Goal: Task Accomplishment & Management: Use online tool/utility

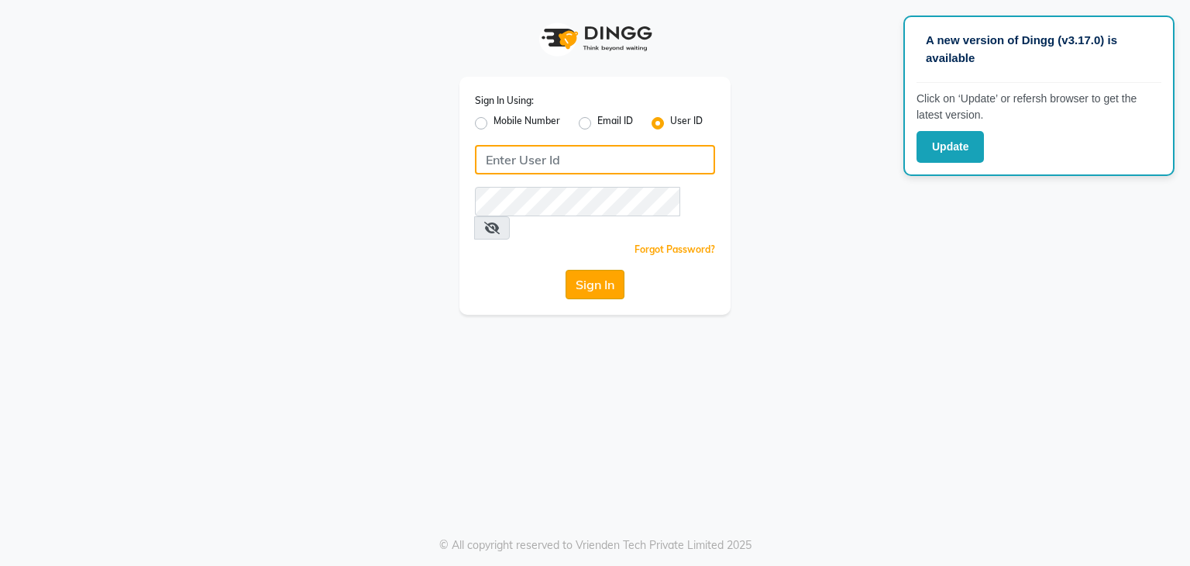
type input "mirari"
click at [618, 270] on button "Sign In" at bounding box center [595, 284] width 59 height 29
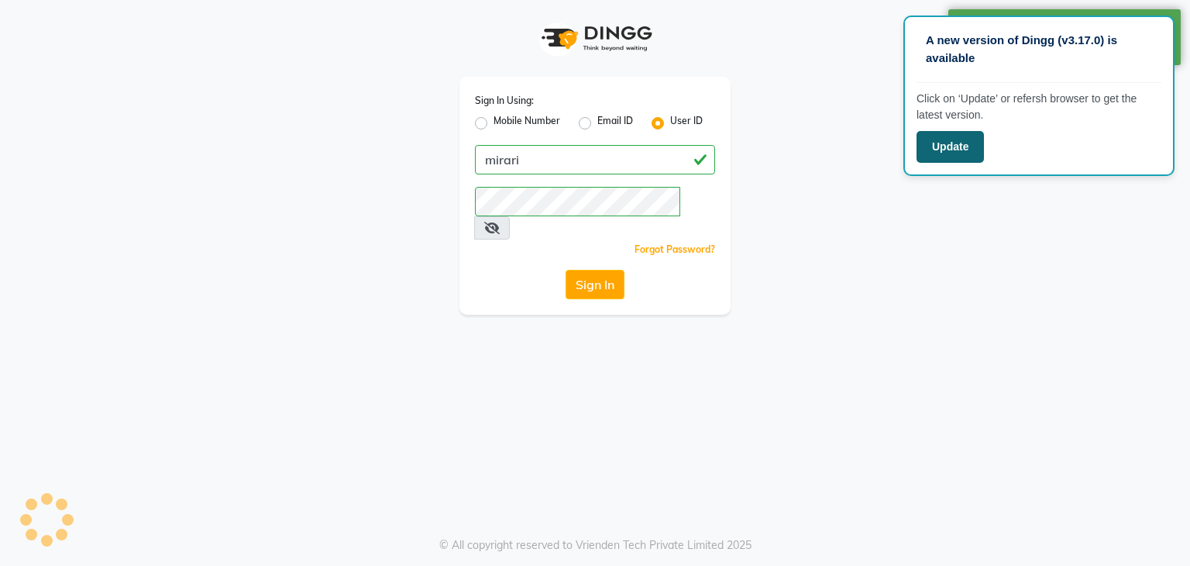
click at [977, 150] on button "Update" at bounding box center [950, 147] width 67 height 32
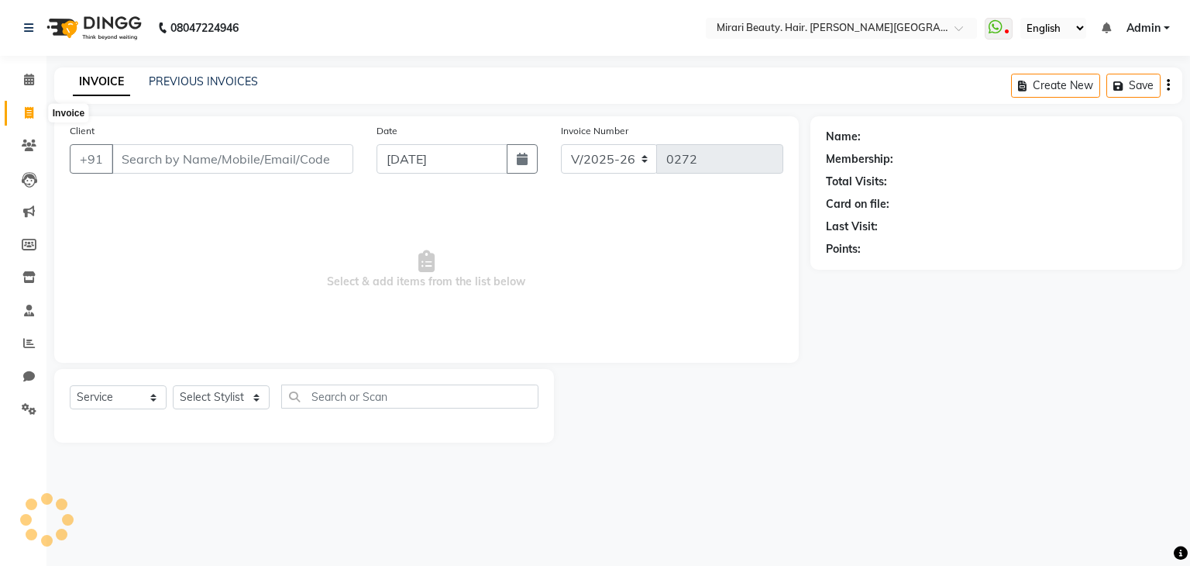
select select "7495"
select select "service"
click at [29, 72] on span at bounding box center [28, 80] width 27 height 18
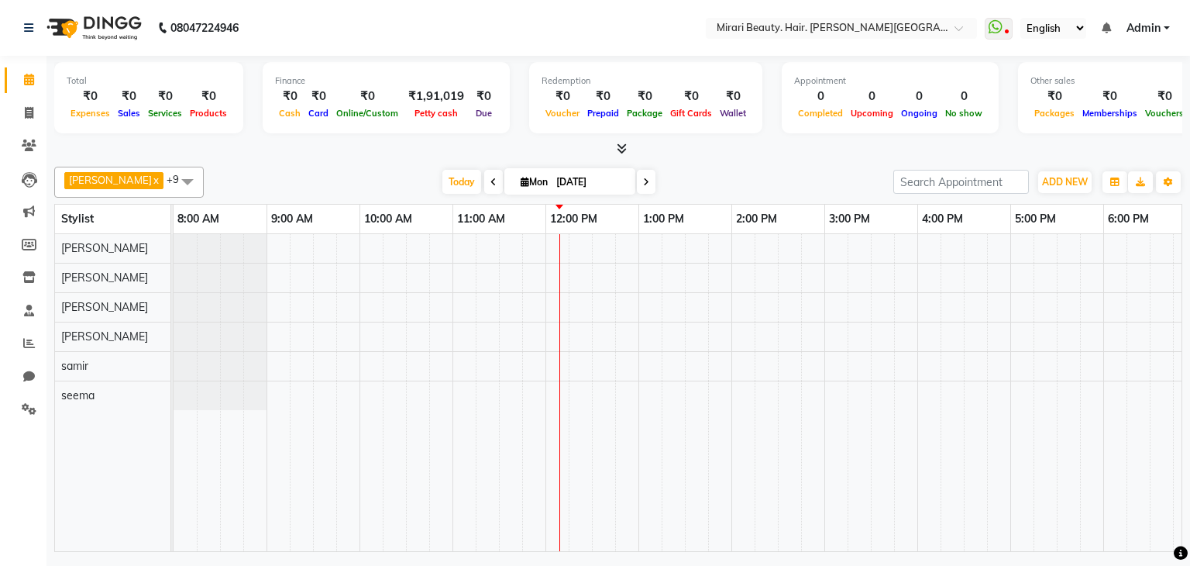
click at [490, 181] on icon at bounding box center [493, 181] width 6 height 9
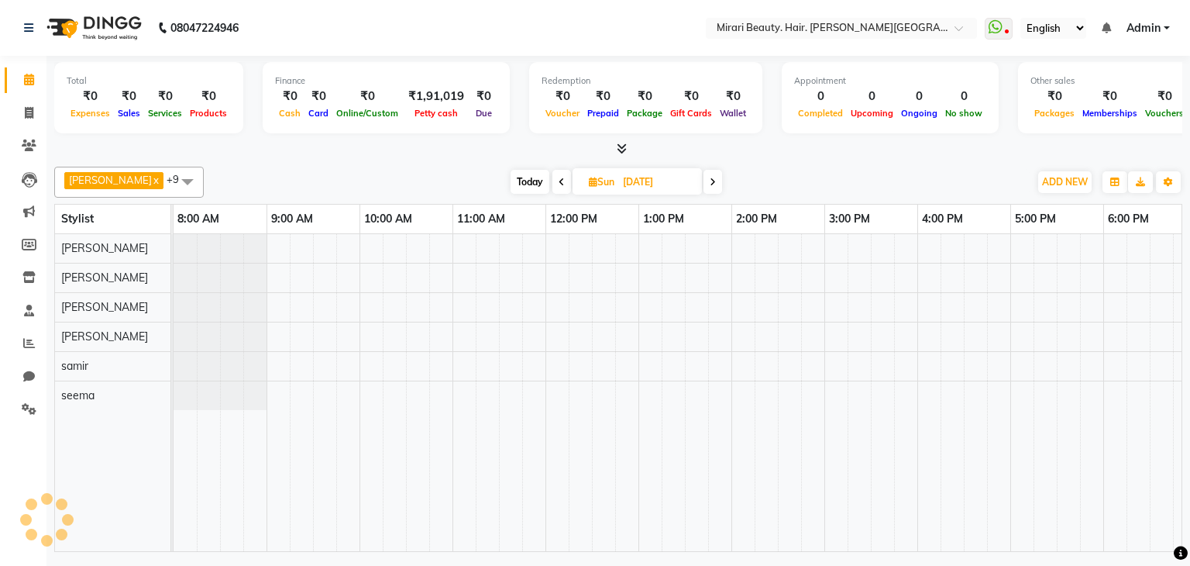
scroll to position [0, 200]
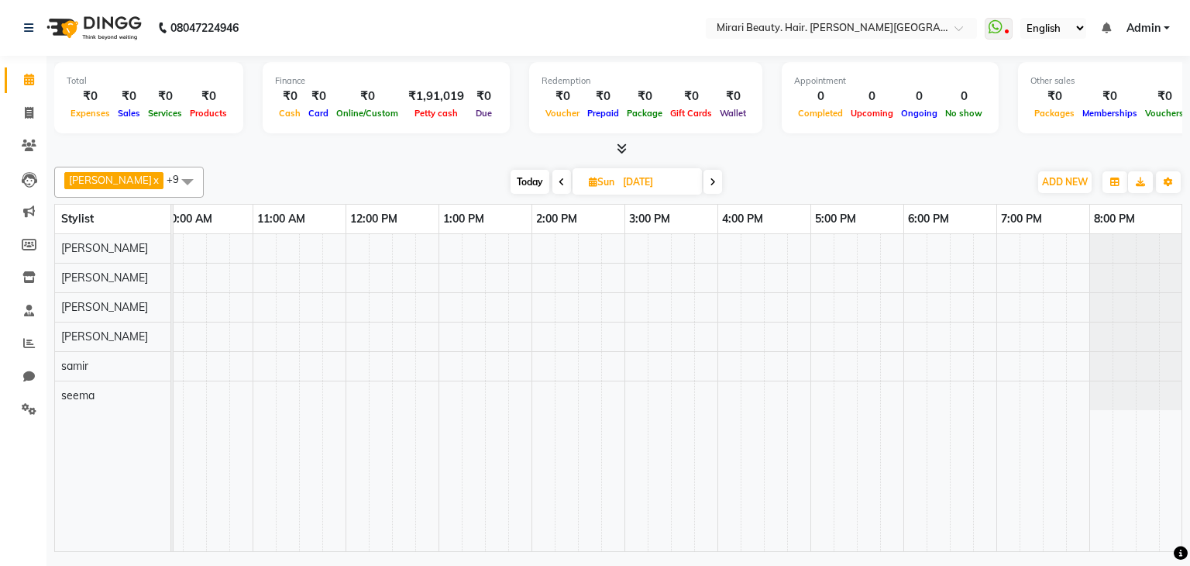
click at [559, 177] on icon at bounding box center [562, 181] width 6 height 9
type input "30-08-2025"
click at [623, 143] on icon at bounding box center [622, 149] width 10 height 12
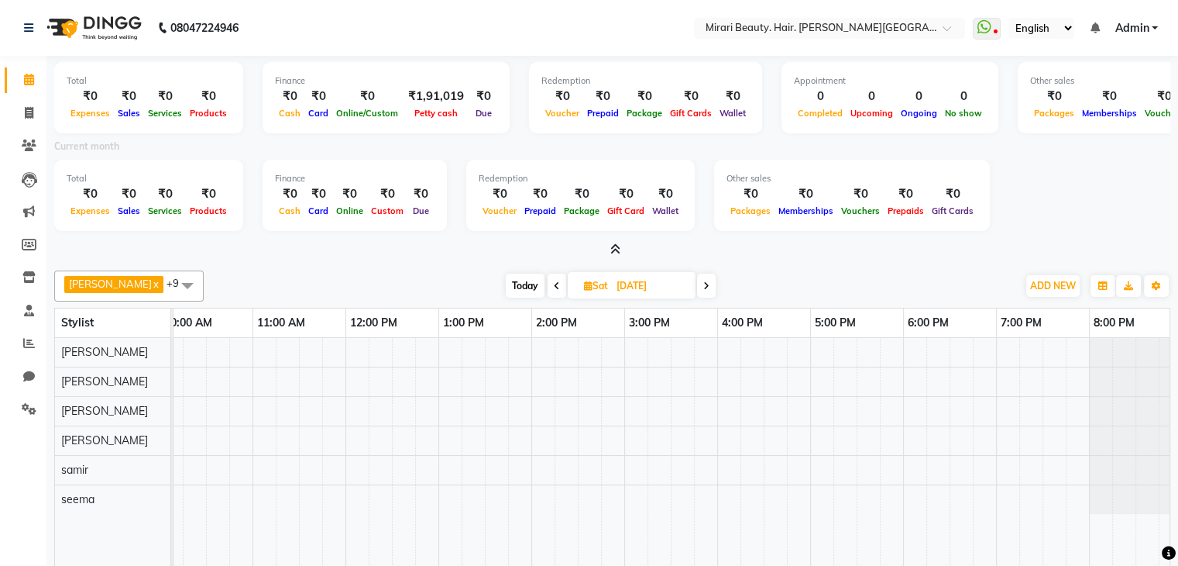
click at [617, 249] on icon at bounding box center [615, 249] width 10 height 12
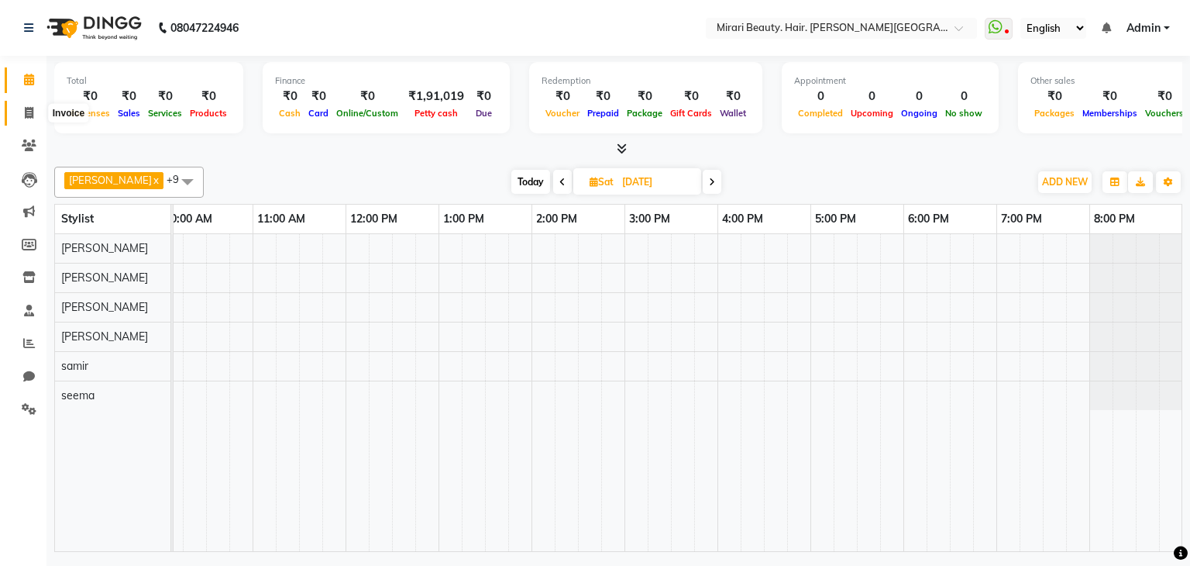
click at [33, 117] on span at bounding box center [28, 114] width 27 height 18
select select "7495"
select select "service"
